Goal: Obtain resource: Download file/media

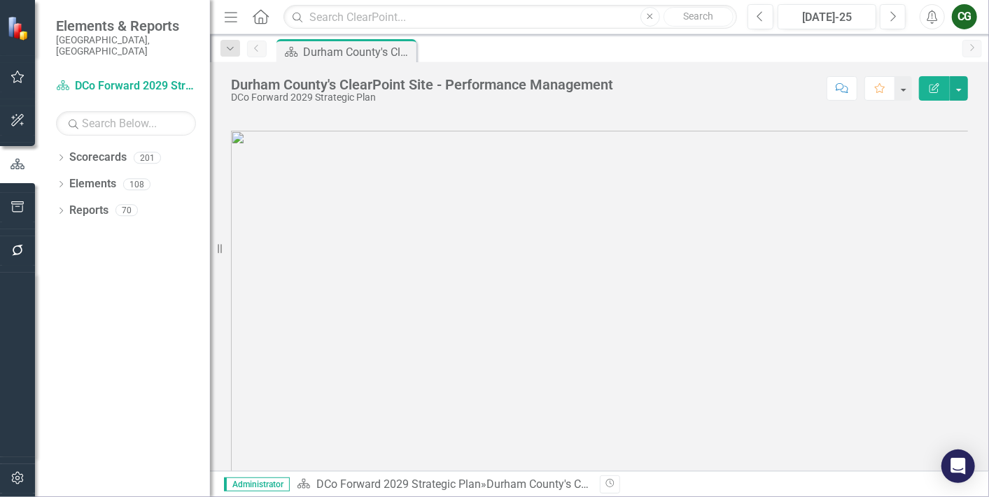
drag, startPoint x: 222, startPoint y: 250, endPoint x: 127, endPoint y: 243, distance: 94.7
click at [127, 243] on div "Elements & Reports Durham County, NC Scorecard DCo Forward 2029 Strategic Plan …" at bounding box center [105, 248] width 210 height 497
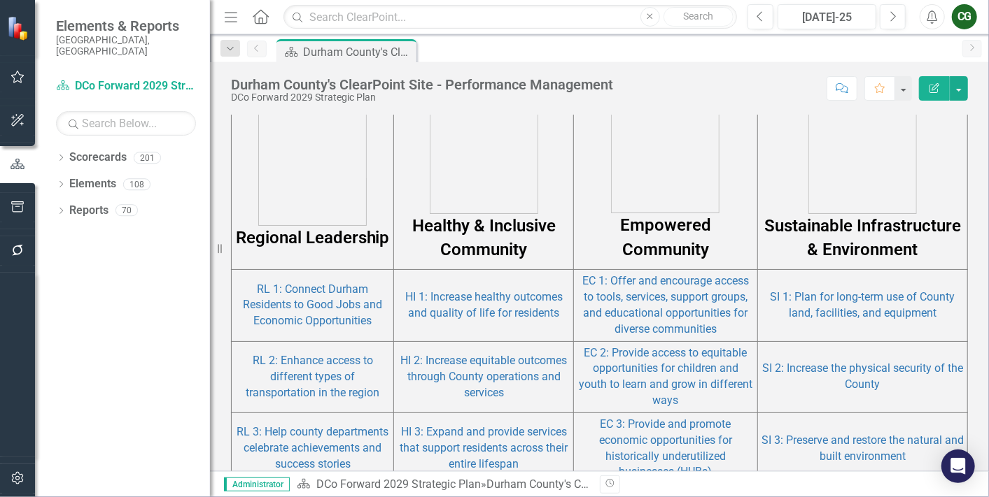
scroll to position [866, 0]
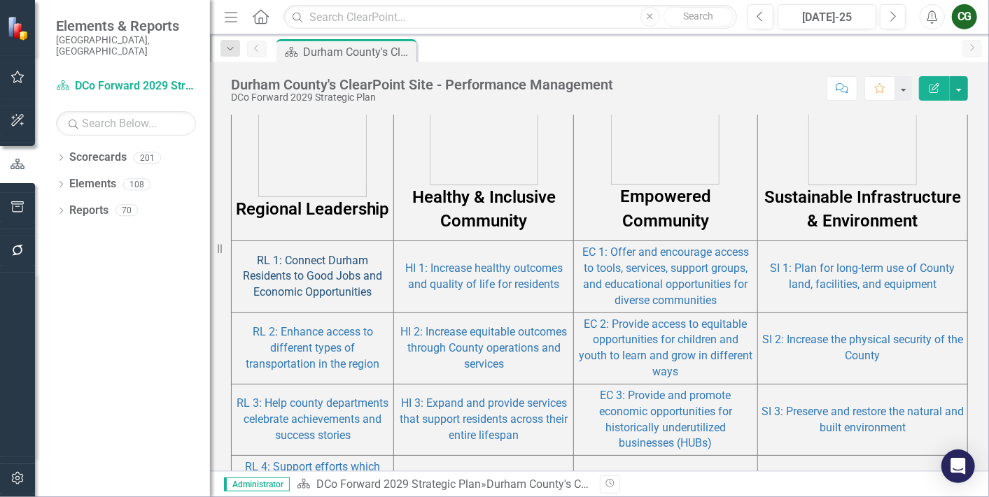
click at [313, 278] on link "RL 1: Connect Durham Residents to Good Jobs and Economic Opportunities" at bounding box center [312, 276] width 139 height 45
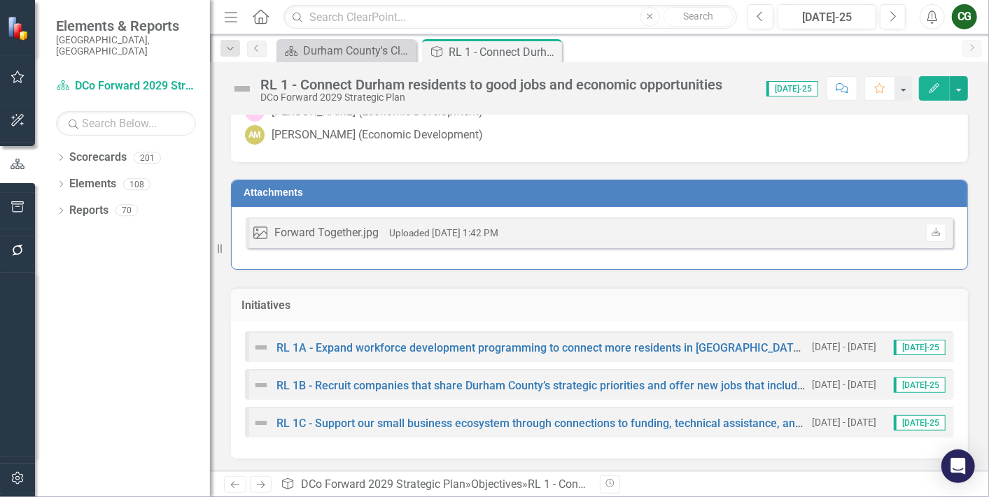
scroll to position [175, 0]
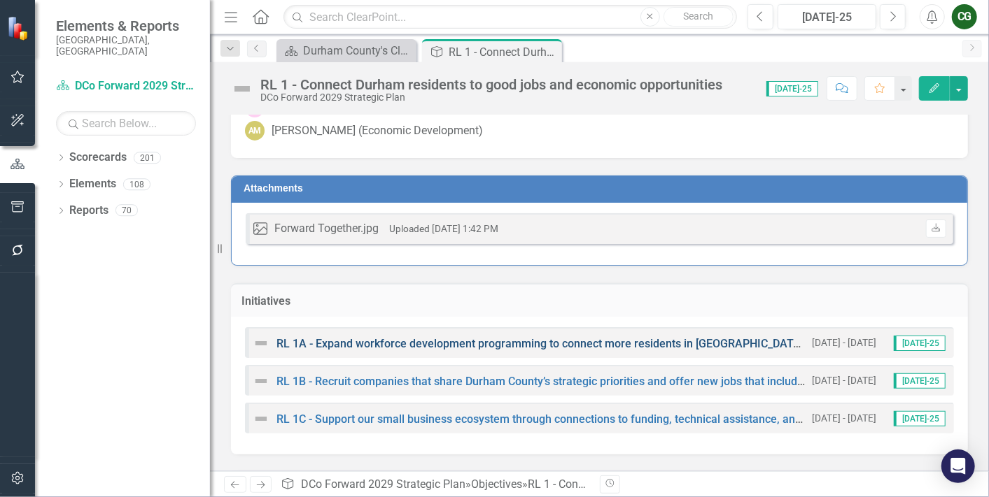
click at [408, 339] on link "RL 1A - Expand workforce development programming to connect more residents in […" at bounding box center [617, 343] width 682 height 13
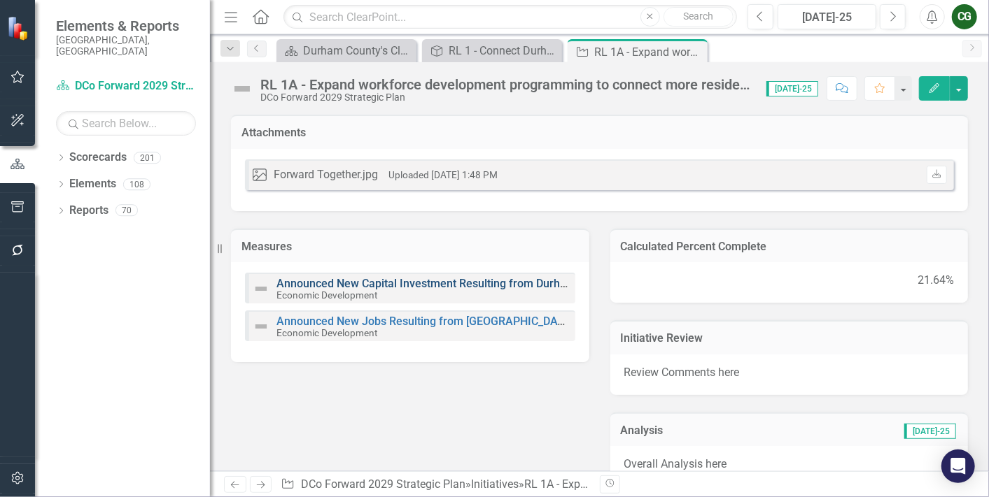
click at [292, 283] on link "Announced New Capital Investment Resulting from Durham County Business Recruitm…" at bounding box center [519, 283] width 487 height 13
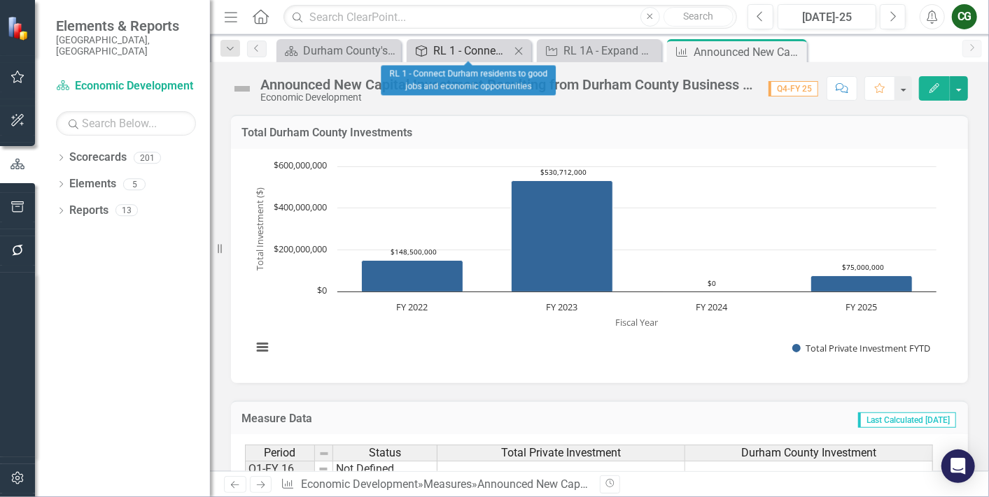
click at [444, 48] on div "RL 1 - Connect Durham residents to good jobs and economic opportunities" at bounding box center [471, 50] width 77 height 17
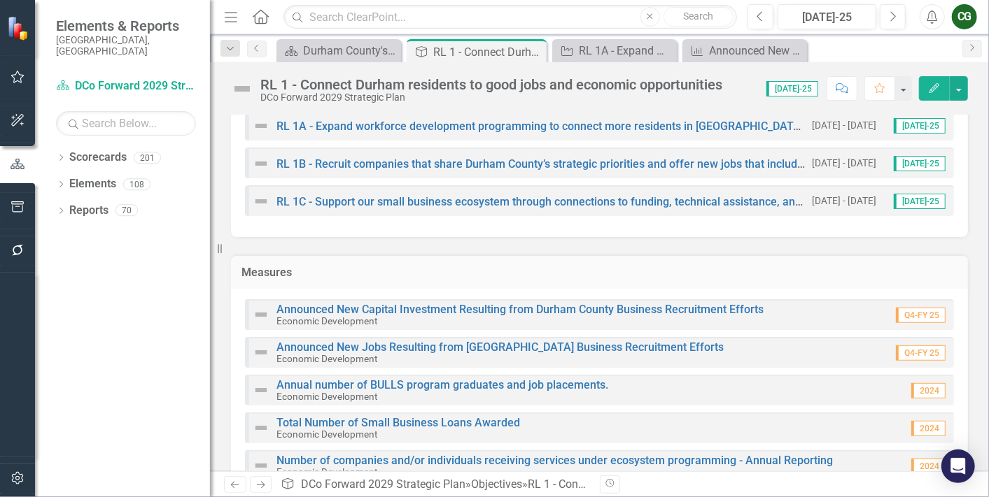
scroll to position [395, 0]
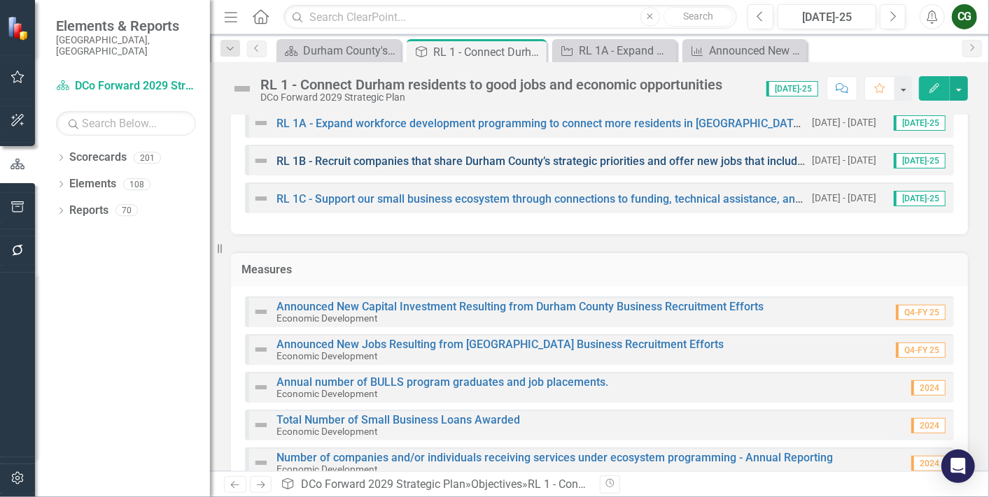
click at [326, 155] on link "RL 1B - Recruit companies that share Durham County’s strategic priorities and o…" at bounding box center [642, 161] width 732 height 13
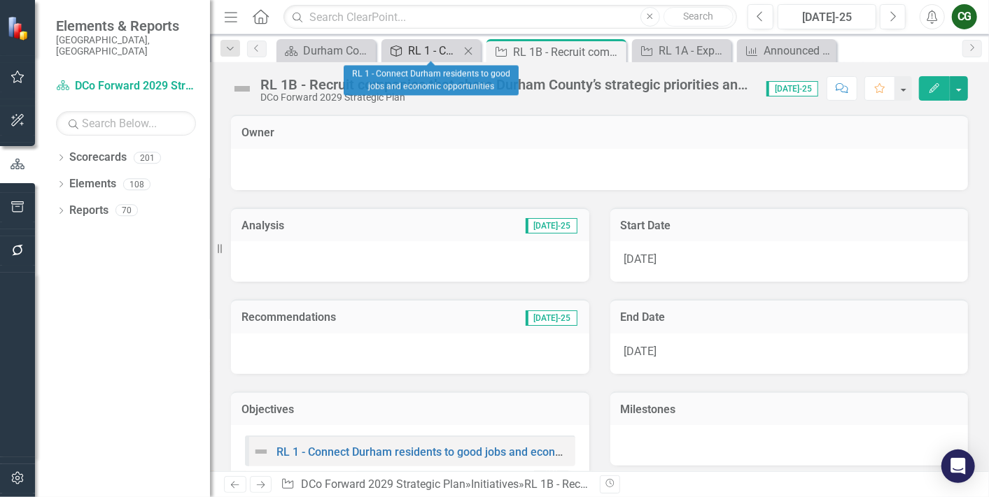
click at [421, 57] on div "RL 1 - Connect Durham residents to good jobs and economic opportunities" at bounding box center [434, 50] width 52 height 17
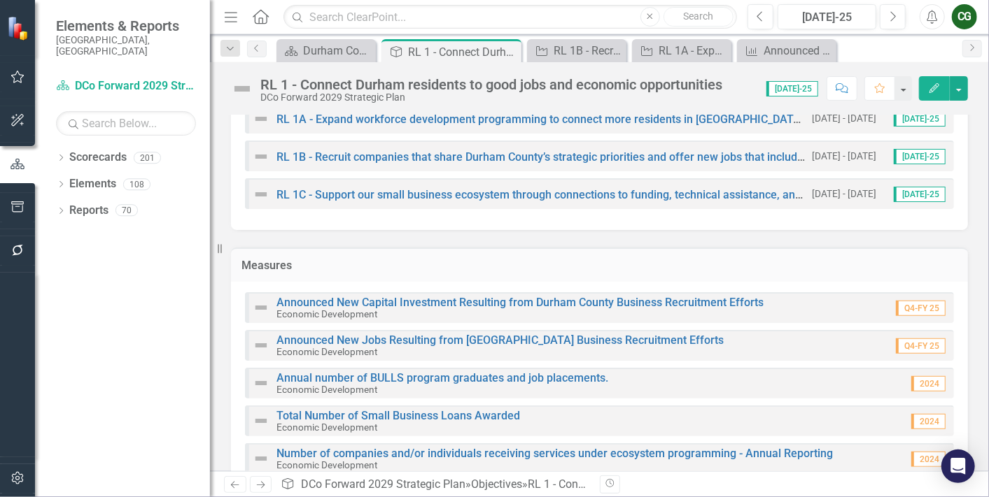
scroll to position [399, 0]
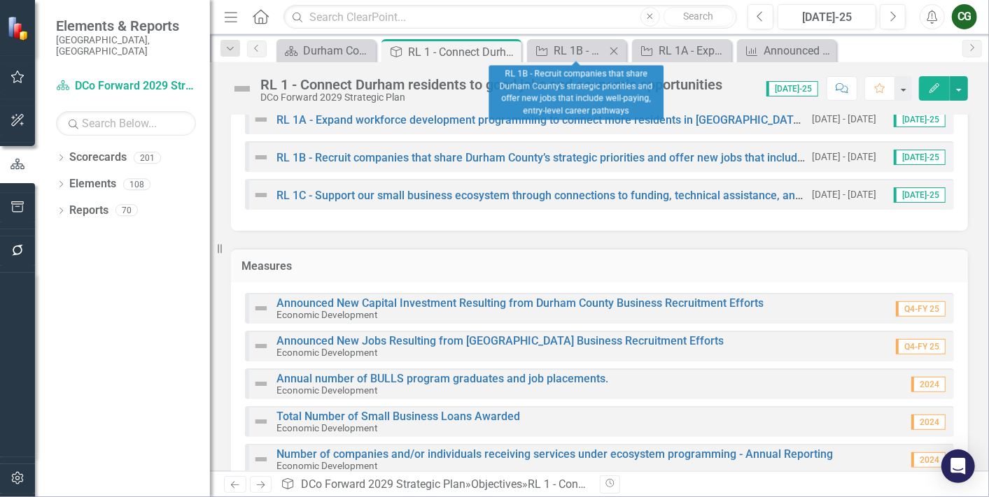
click at [537, 41] on div "Initiative RL 1B - Recruit companies that share Durham County’s strategic prior…" at bounding box center [576, 50] width 99 height 23
click at [560, 48] on div "RL 1B - Recruit companies that share Durham County’s strategic priorities and o…" at bounding box center [579, 50] width 52 height 17
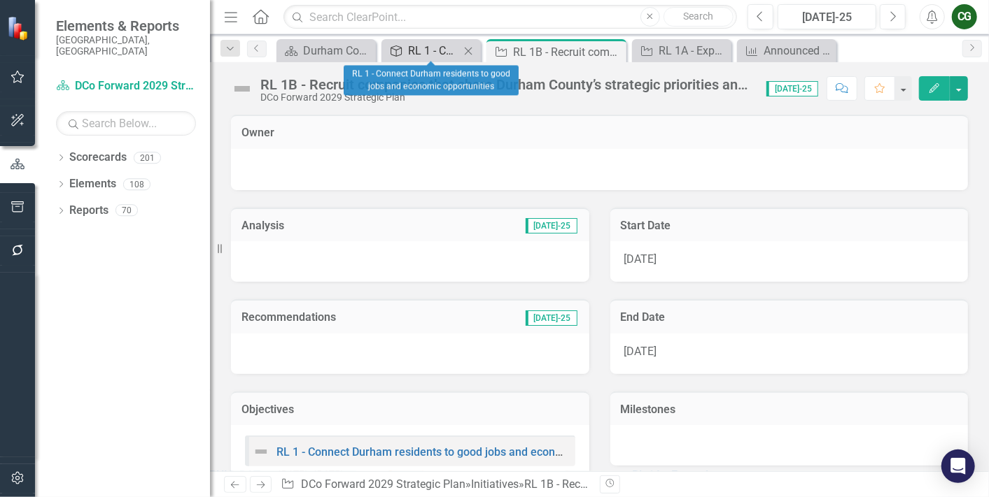
click at [427, 42] on div "RL 1 - Connect Durham residents to good jobs and economic opportunities" at bounding box center [434, 50] width 52 height 17
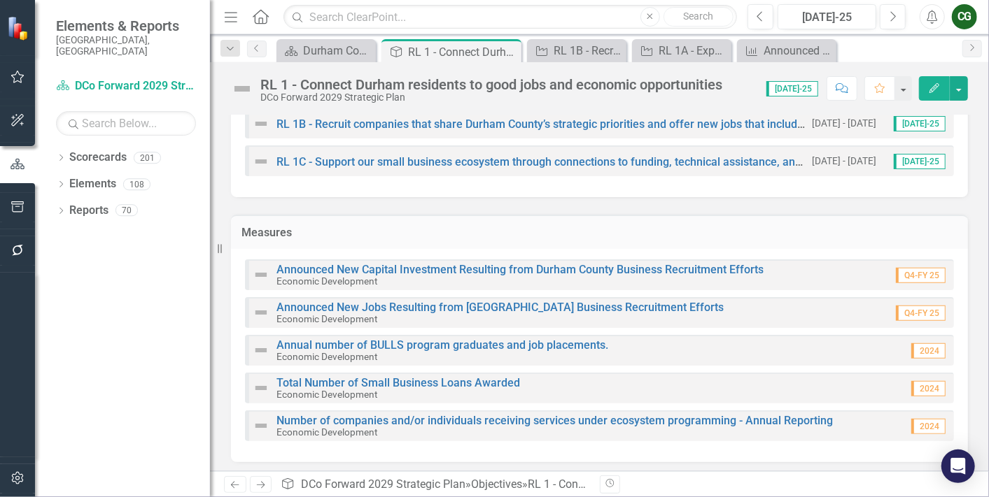
scroll to position [378, 0]
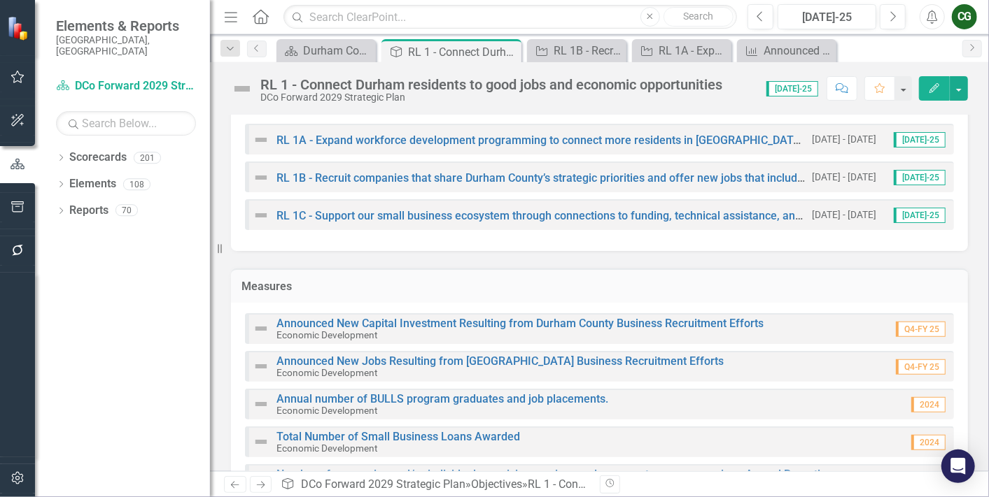
click at [341, 207] on div "RL 1C - Support our small business ecosystem through connections to funding, te…" at bounding box center [529, 215] width 552 height 17
click at [350, 215] on link "RL 1C - Support our small business ecosystem through connections to funding, te…" at bounding box center [565, 215] width 578 height 13
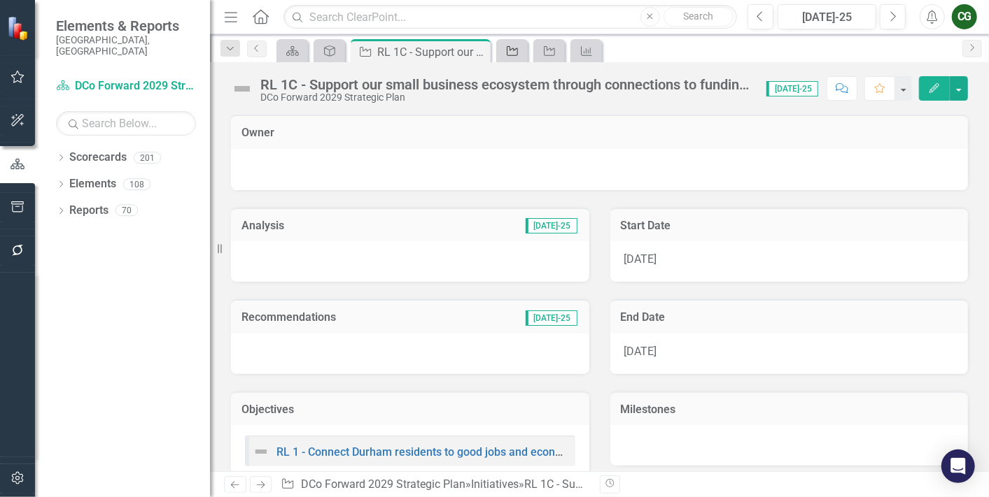
click at [502, 52] on div "Initiative" at bounding box center [510, 50] width 20 height 17
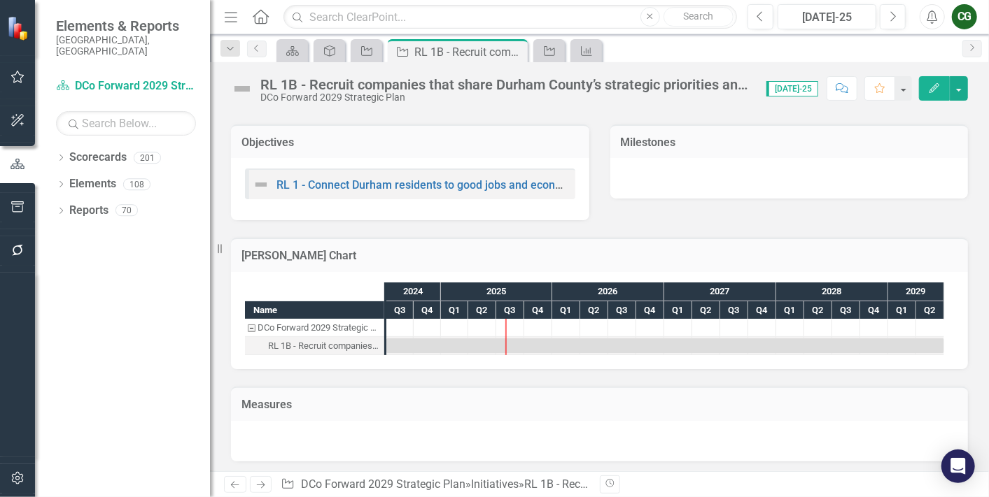
scroll to position [167, 0]
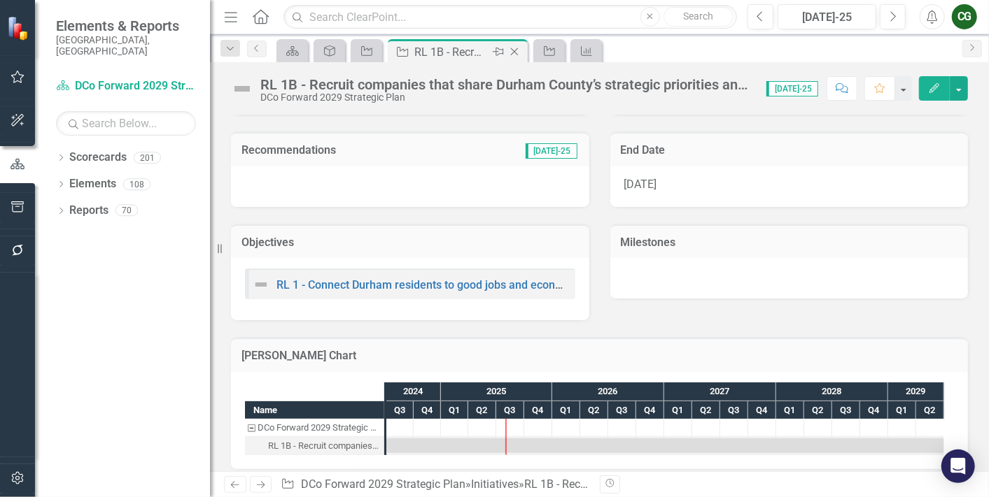
click at [518, 50] on icon "Close" at bounding box center [514, 51] width 14 height 11
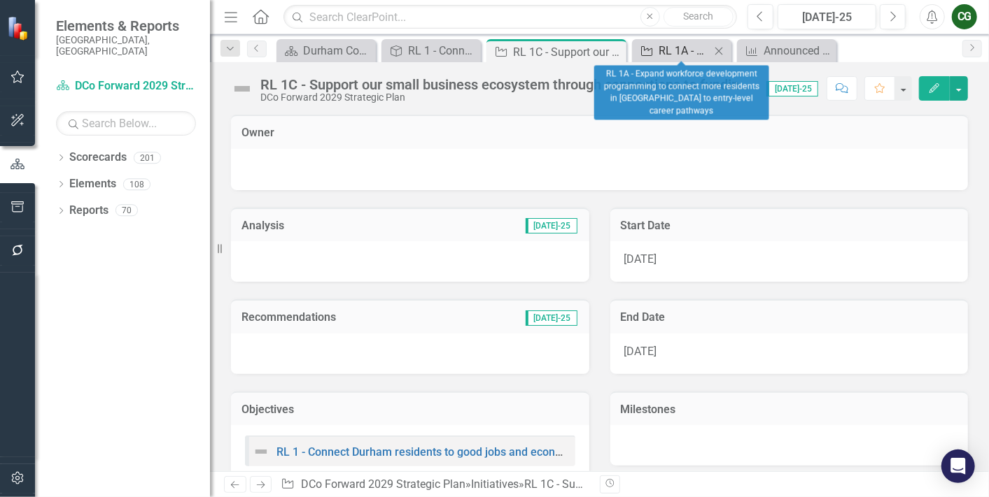
click at [671, 47] on div "RL 1A - Expand workforce development programming to connect more residents in […" at bounding box center [684, 50] width 52 height 17
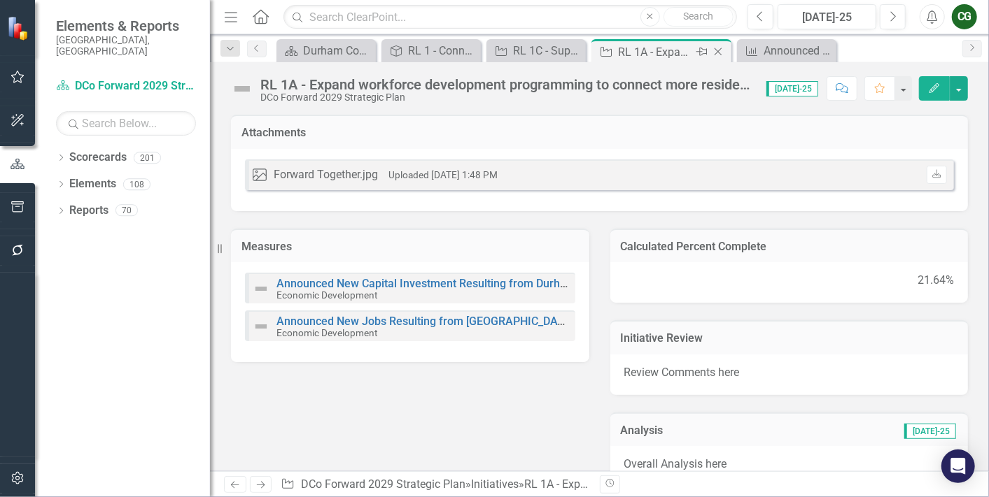
click at [720, 53] on icon "Close" at bounding box center [718, 51] width 14 height 11
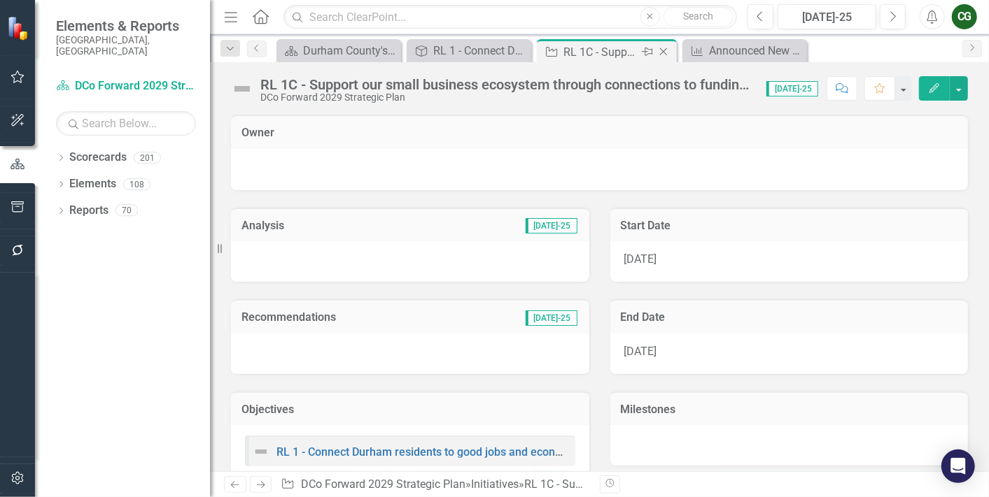
click at [606, 43] on div "RL 1C - Support our small business ecosystem through connections to funding, te…" at bounding box center [600, 51] width 75 height 17
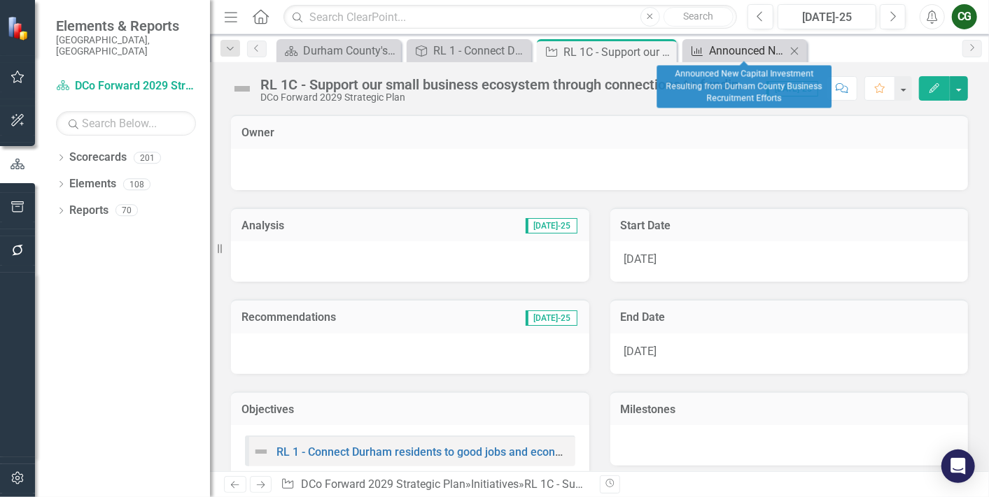
click at [749, 52] on div "Announced New Capital Investment Resulting from Durham County Business Recruitm…" at bounding box center [747, 50] width 77 height 17
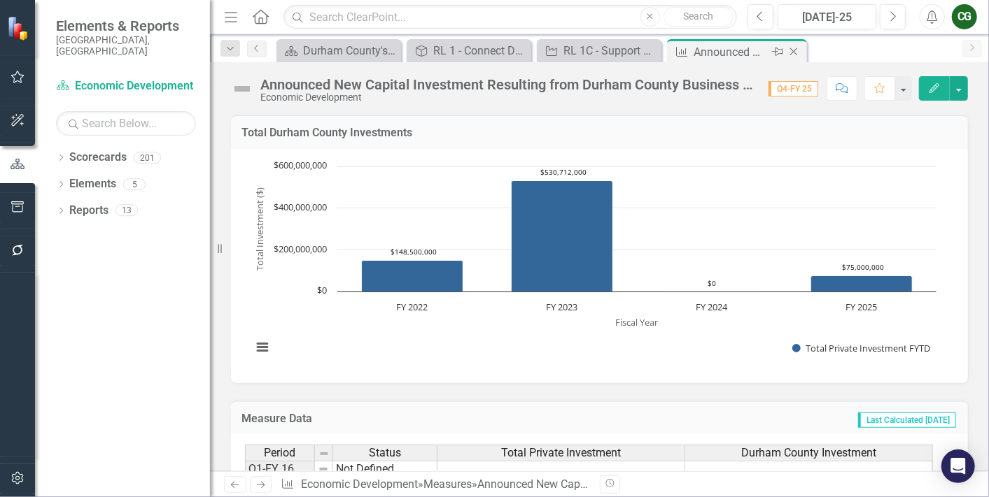
click at [794, 52] on icon "Close" at bounding box center [793, 51] width 14 height 11
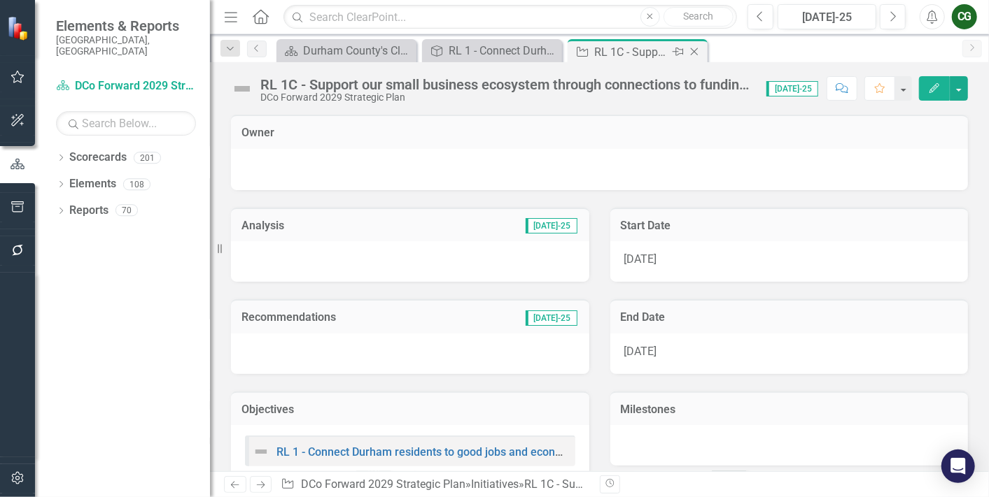
click at [689, 47] on icon "Close" at bounding box center [694, 51] width 14 height 11
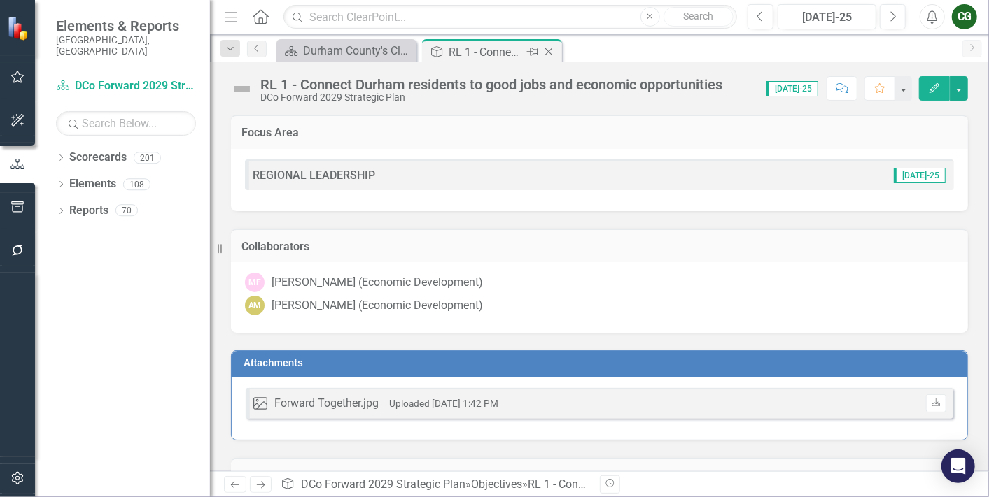
click at [548, 50] on icon "Close" at bounding box center [548, 51] width 14 height 11
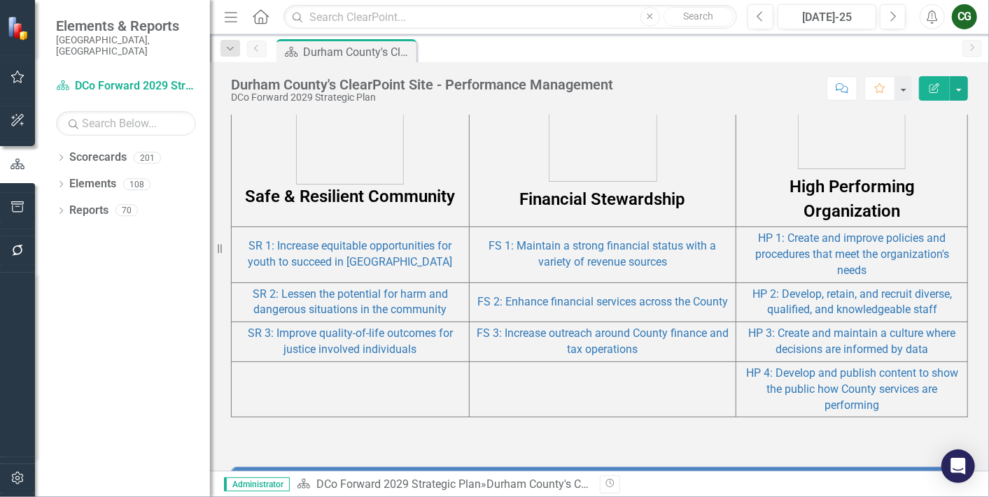
scroll to position [1475, 0]
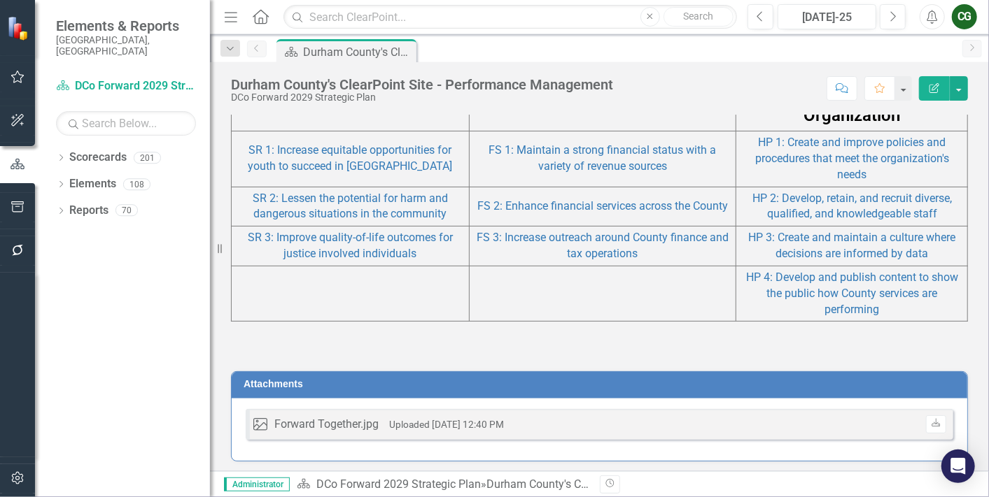
click at [317, 419] on div "Forward Together.jpg" at bounding box center [326, 425] width 104 height 16
click at [269, 420] on div "Image Forward Together.jpg Uploaded Aug 8, 2025 12:40 PM" at bounding box center [378, 425] width 250 height 16
click at [471, 419] on small "Uploaded Aug 8, 2025 12:40 PM" at bounding box center [446, 424] width 115 height 11
click at [930, 420] on icon "Download" at bounding box center [935, 424] width 10 height 8
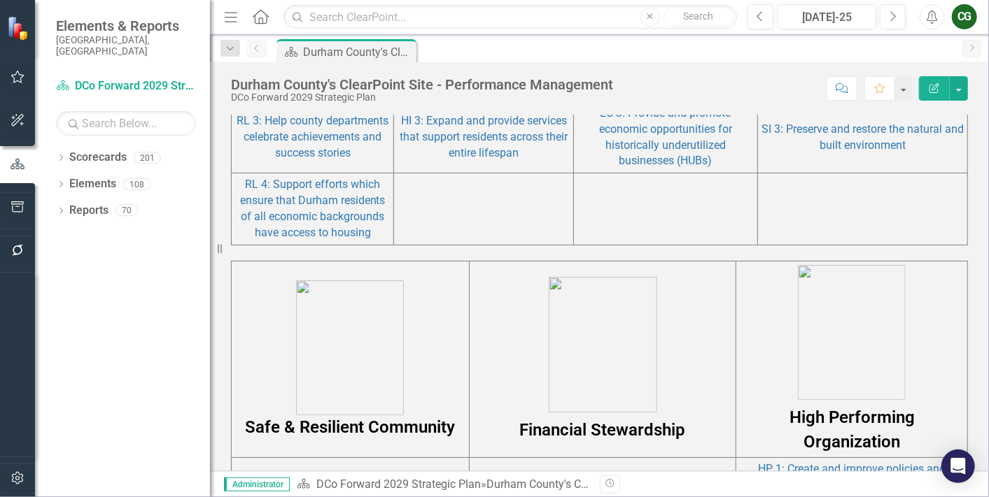
scroll to position [0, 0]
